Goal: Share content: Share content

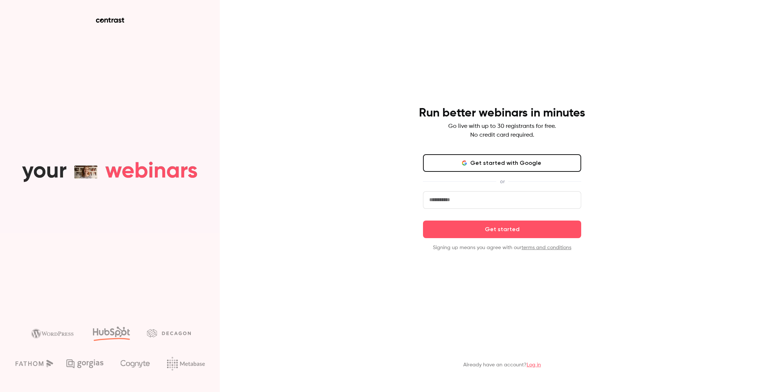
click at [495, 204] on input "email" at bounding box center [502, 200] width 158 height 18
type input "**********"
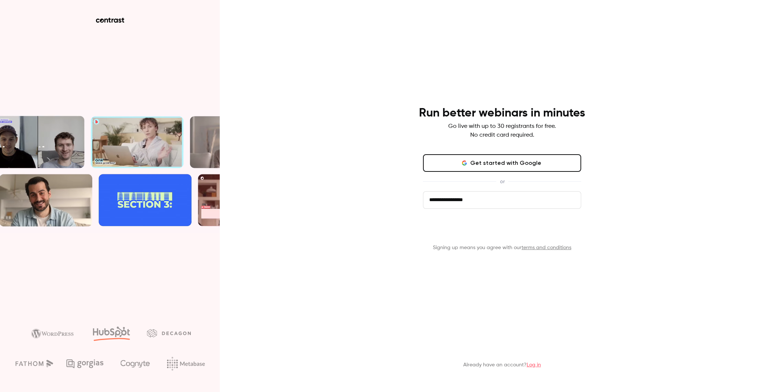
click at [478, 227] on button "Get started" at bounding box center [502, 230] width 158 height 18
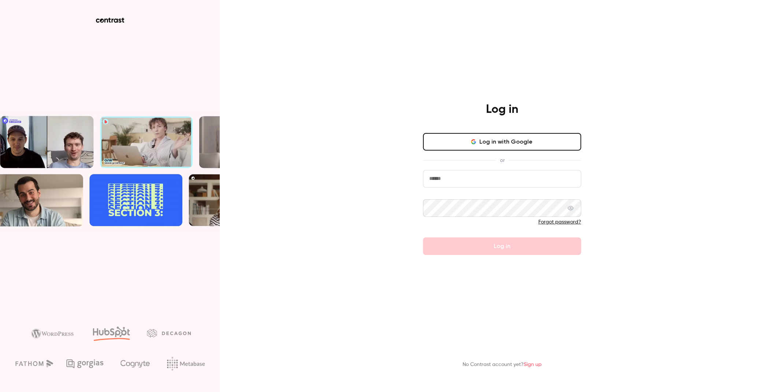
click at [471, 179] on input "email" at bounding box center [502, 179] width 158 height 18
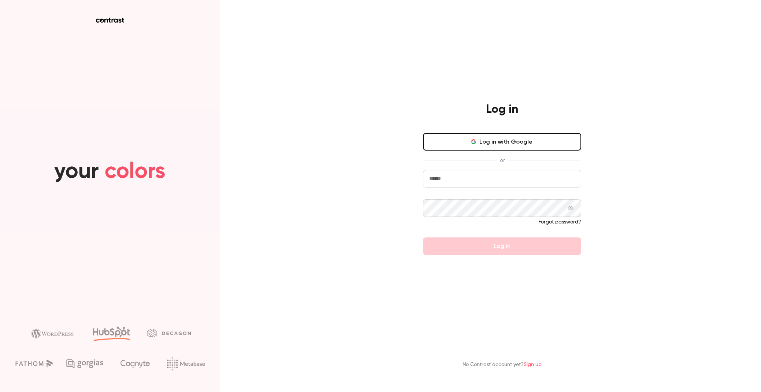
type input "**********"
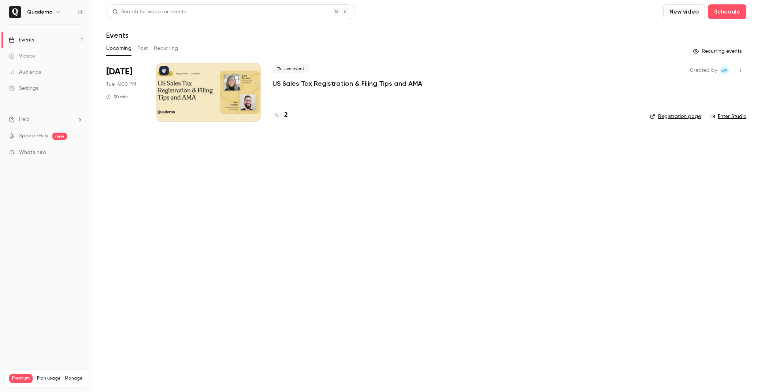
click at [36, 155] on span "What's new" at bounding box center [32, 153] width 27 height 8
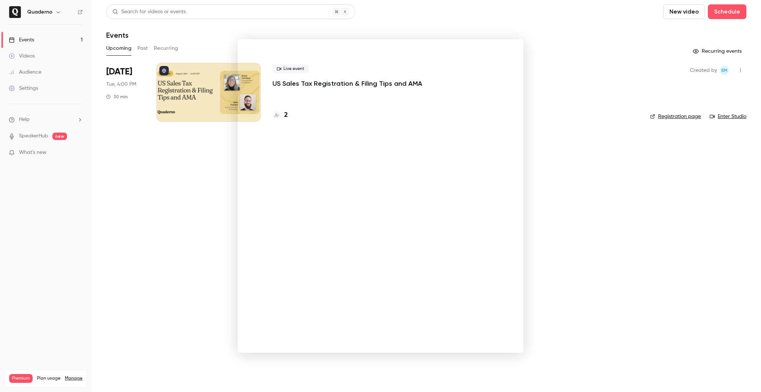
click at [485, 23] on div at bounding box center [380, 196] width 761 height 392
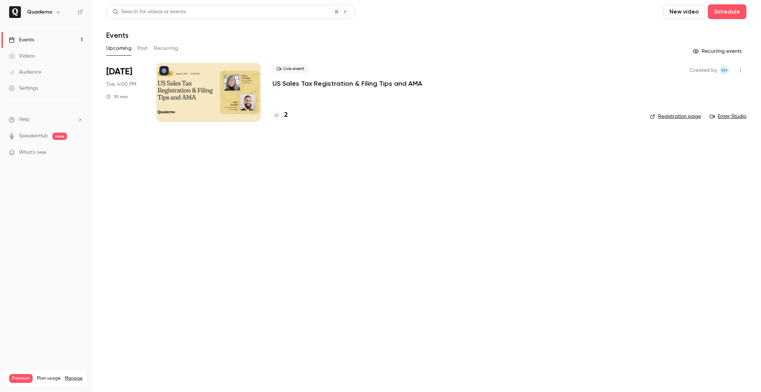
click at [38, 43] on link "Events 1" at bounding box center [46, 40] width 92 height 16
click at [51, 2] on nav "Quaderno Events 1 Videos Audience Settings Help SpeakerHub new What's new Premi…" at bounding box center [46, 196] width 92 height 392
click at [54, 16] on button "button" at bounding box center [58, 12] width 9 height 9
click at [47, 67] on span "Switch channel" at bounding box center [45, 67] width 37 height 8
click at [59, 81] on div "Quaderno [GEOGRAPHIC_DATA]" at bounding box center [69, 82] width 84 height 7
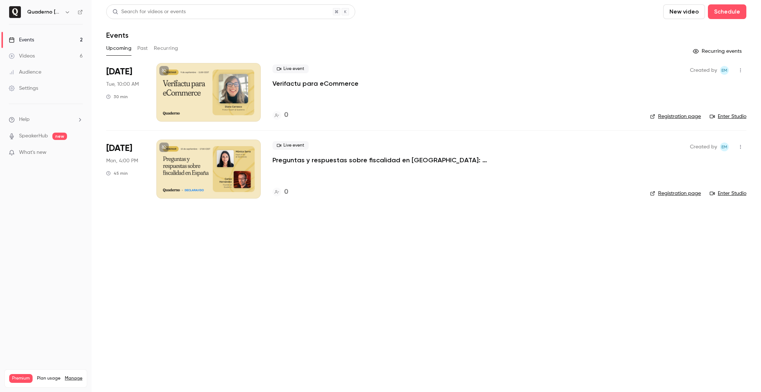
click at [144, 49] on button "Past" at bounding box center [142, 48] width 11 height 12
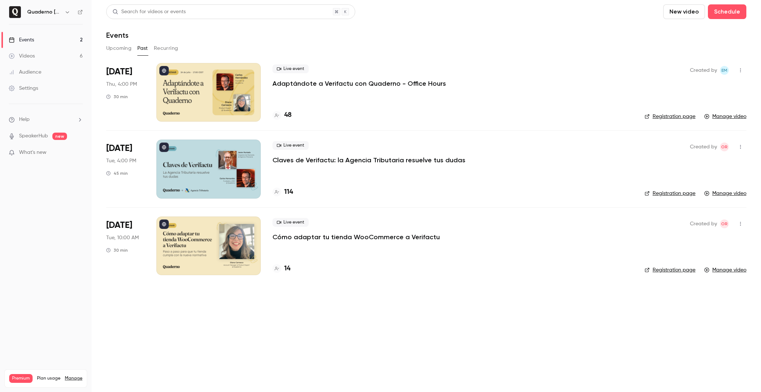
click at [211, 90] on div at bounding box center [208, 92] width 104 height 59
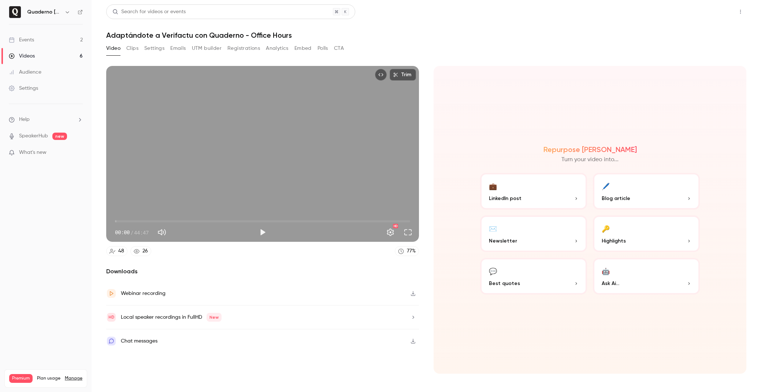
click at [720, 18] on button "Share" at bounding box center [714, 11] width 29 height 15
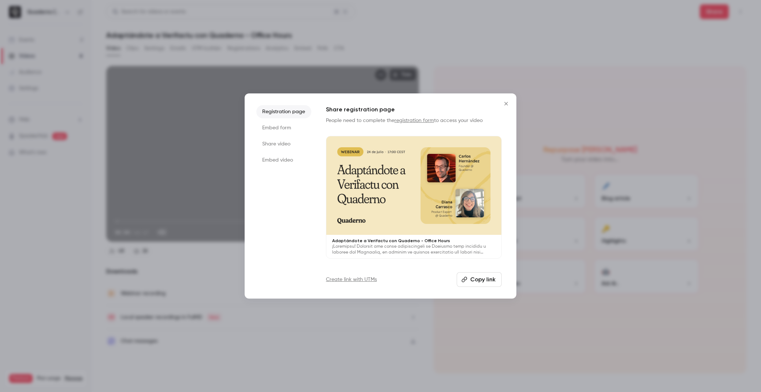
click at [287, 161] on li "Embed video" at bounding box center [283, 160] width 55 height 13
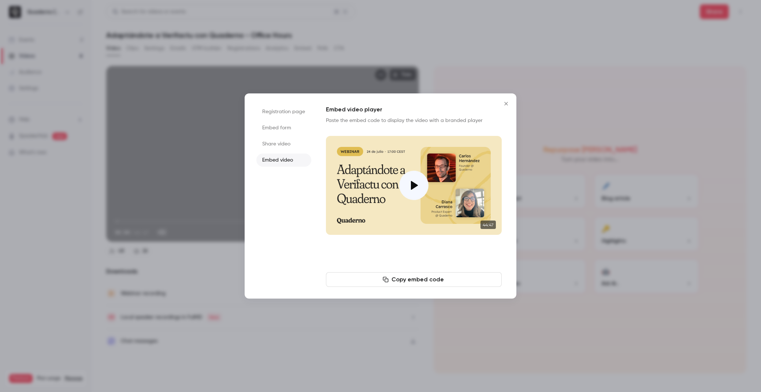
click at [436, 283] on button "Copy embed code" at bounding box center [414, 279] width 176 height 15
click at [284, 147] on li "Share video" at bounding box center [283, 143] width 55 height 13
click at [508, 106] on icon "Close" at bounding box center [506, 104] width 9 height 6
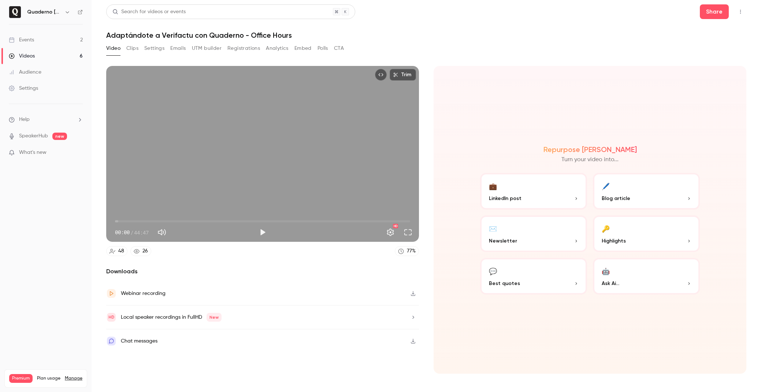
click at [132, 49] on button "Clips" at bounding box center [132, 48] width 12 height 12
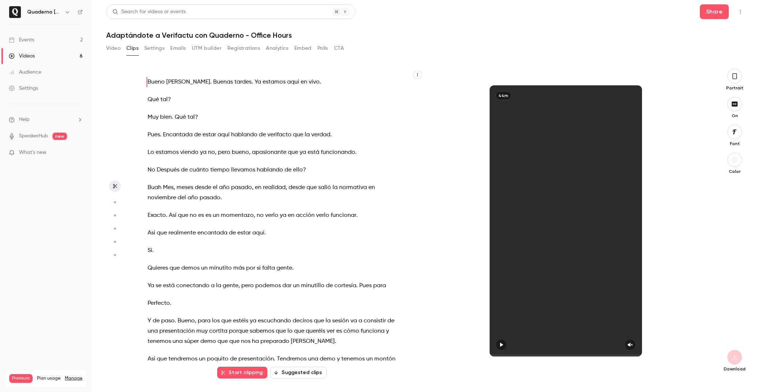
click at [111, 48] on button "Video" at bounding box center [113, 48] width 14 height 12
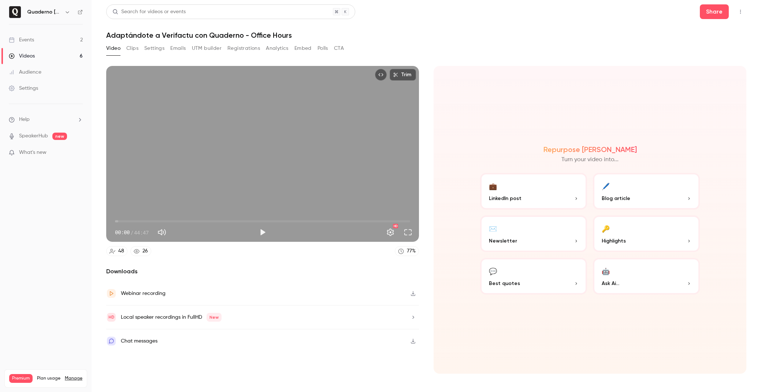
click at [154, 49] on button "Settings" at bounding box center [154, 48] width 20 height 12
